Goal: Information Seeking & Learning: Find specific fact

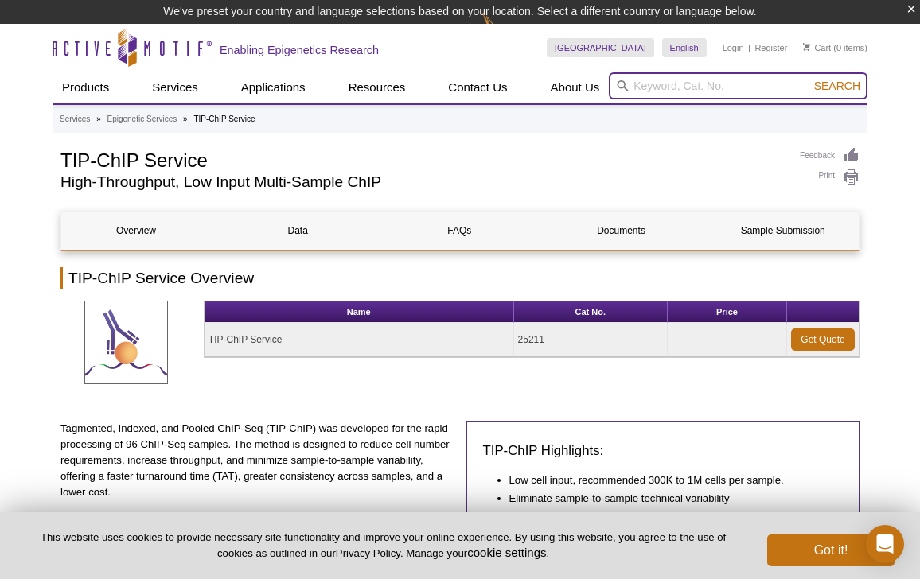
click at [703, 84] on input "search" at bounding box center [738, 85] width 259 height 27
type input "39335"
click at [809, 79] on button "Search" at bounding box center [837, 86] width 56 height 14
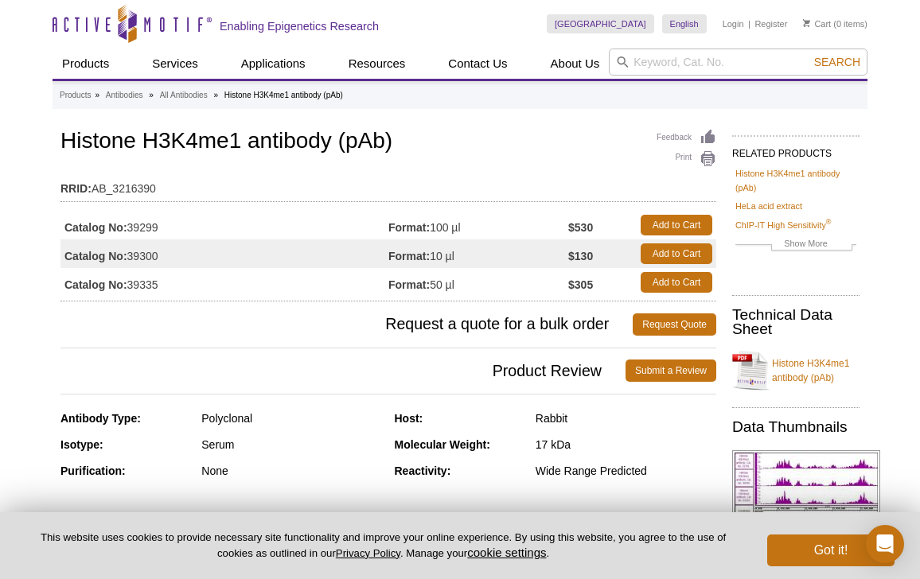
click at [285, 316] on span "Request a quote for a bulk order" at bounding box center [346, 325] width 572 height 22
drag, startPoint x: 460, startPoint y: 287, endPoint x: 378, endPoint y: 283, distance: 82.1
click at [380, 283] on tr "Catalog No: 39335 Format: 50 µl $305 Add to Cart" at bounding box center [388, 282] width 656 height 29
click at [378, 283] on td "Catalog No: 39335" at bounding box center [224, 282] width 328 height 29
click at [411, 283] on strong "Format:" at bounding box center [408, 285] width 41 height 14
